Goal: Check status: Check status

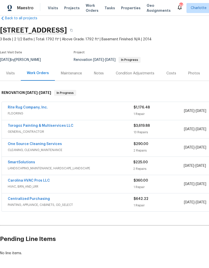
scroll to position [11, 0]
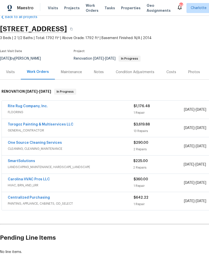
click at [44, 141] on link "One Source Cleaning Services" at bounding box center [35, 143] width 54 height 4
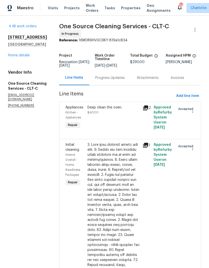
click at [117, 83] on div "Progress Updates" at bounding box center [110, 77] width 42 height 15
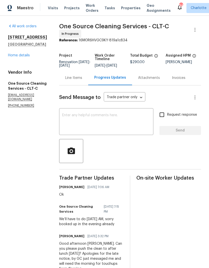
click at [26, 54] on link "Home details" at bounding box center [19, 56] width 22 height 4
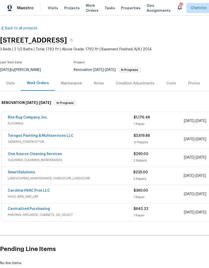
click at [27, 173] on link "SmartSolutions" at bounding box center [21, 173] width 27 height 4
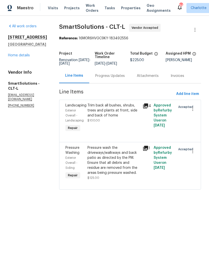
click at [107, 73] on div "Progress Updates" at bounding box center [110, 75] width 30 height 5
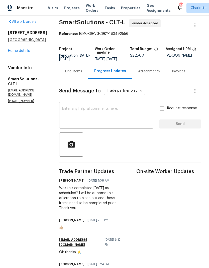
scroll to position [4, 0]
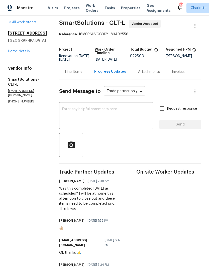
click at [16, 50] on link "Home details" at bounding box center [19, 52] width 22 height 4
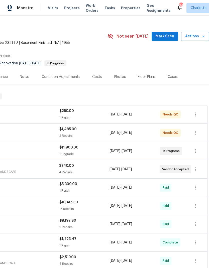
scroll to position [7, 74]
click at [165, 37] on span "Mark Seen" at bounding box center [165, 36] width 19 height 6
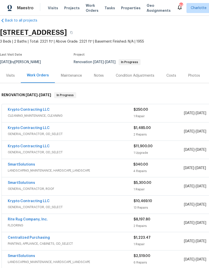
scroll to position [8, 0]
click at [34, 143] on div "Krypto Contracting LLC GENERAL_CONTRACTOR, OD_SELECT $11,900.00 1 Upgrade [DATE…" at bounding box center [142, 150] width 280 height 18
click at [37, 145] on link "Krypto Contracting LLC" at bounding box center [29, 147] width 42 height 4
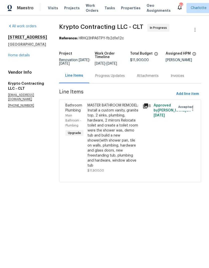
click at [148, 109] on icon at bounding box center [146, 106] width 6 height 6
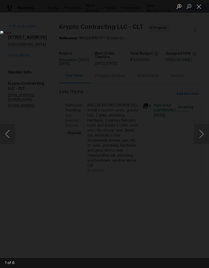
click at [203, 135] on button "Next image" at bounding box center [201, 134] width 15 height 20
click at [196, 136] on button "Next image" at bounding box center [201, 134] width 15 height 20
click at [197, 9] on button "Close lightbox" at bounding box center [199, 6] width 10 height 9
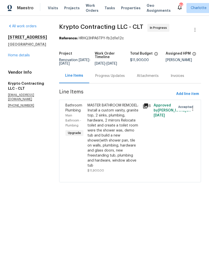
click at [9, 54] on link "Home details" at bounding box center [19, 56] width 22 height 4
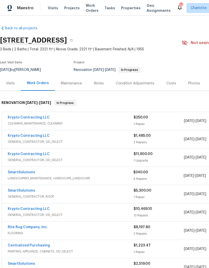
click at [15, 173] on link "SmartSolutions" at bounding box center [21, 173] width 27 height 4
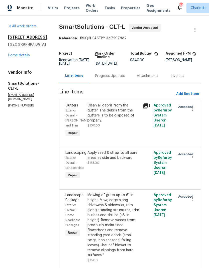
click at [112, 83] on div "Progress Updates" at bounding box center [110, 75] width 42 height 15
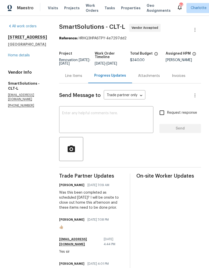
click at [11, 55] on link "Home details" at bounding box center [19, 56] width 22 height 4
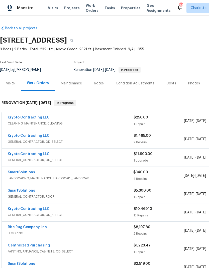
click at [13, 173] on link "SmartSolutions" at bounding box center [21, 173] width 27 height 4
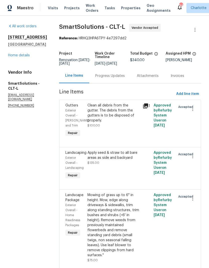
click at [104, 78] on div "Progress Updates" at bounding box center [110, 75] width 30 height 5
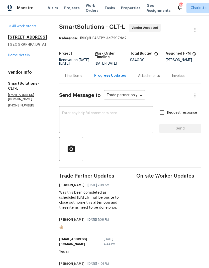
click at [12, 55] on link "Home details" at bounding box center [19, 56] width 22 height 4
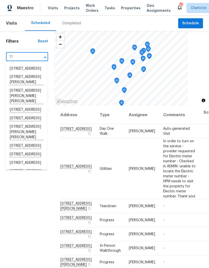
type input "7"
